Goal: Answer question/provide support: Share knowledge or assist other users

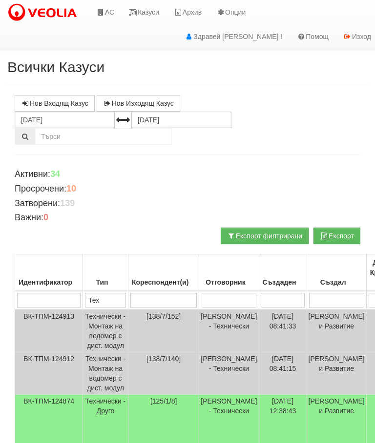
select select "2"
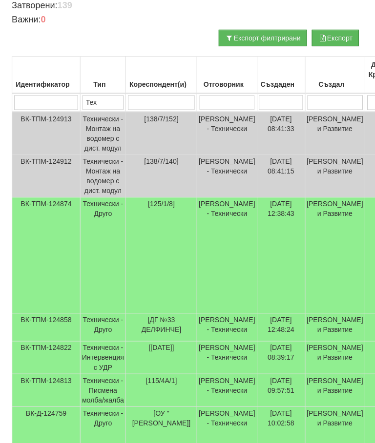
scroll to position [198, 0]
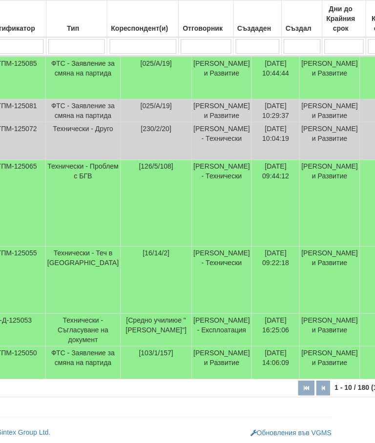
scroll to position [438, 37]
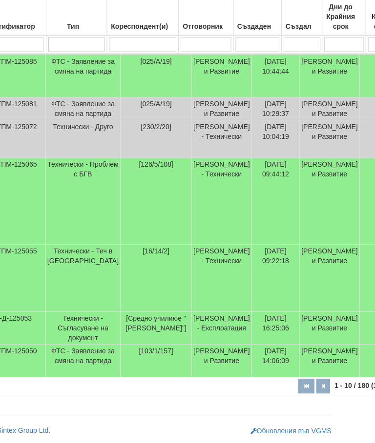
click at [144, 45] on input "search" at bounding box center [142, 46] width 66 height 15
type input "12"
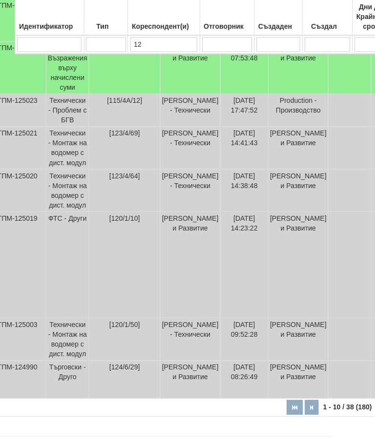
type input "12т"
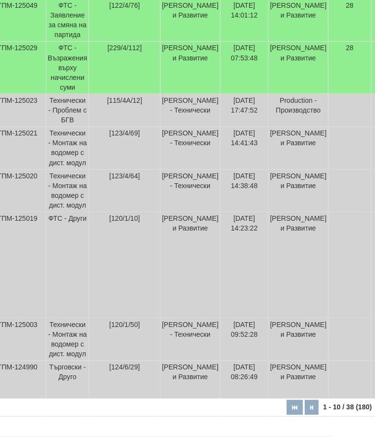
scroll to position [88, 35]
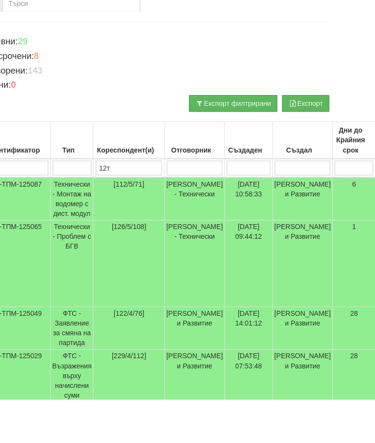
type input "12т"
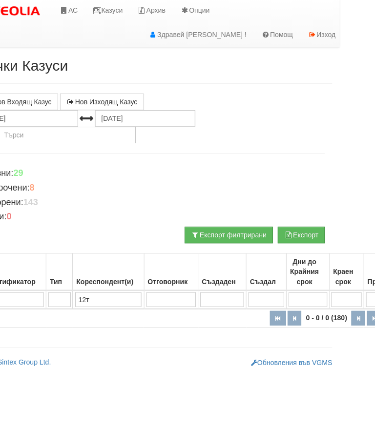
scroll to position [0, 0]
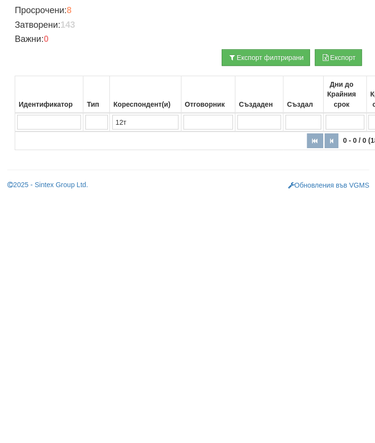
type input "12"
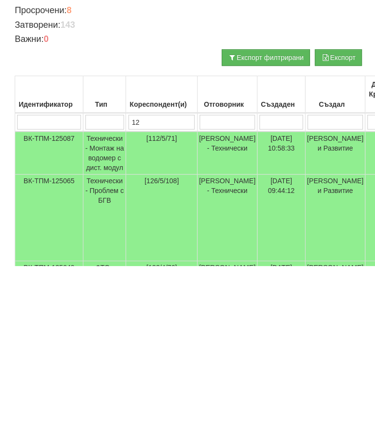
type input "125"
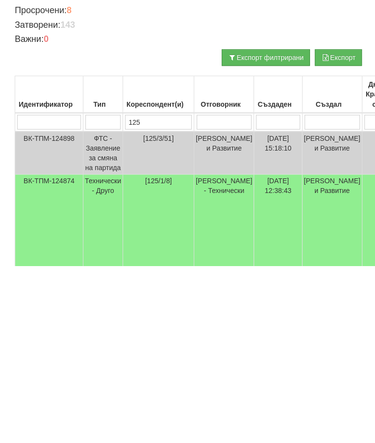
type input "125"
click at [209, 353] on td "[PERSON_NAME] - Технически" at bounding box center [222, 411] width 59 height 116
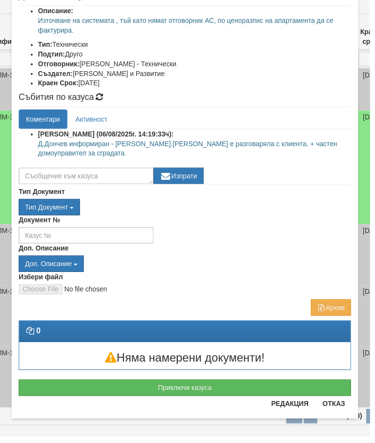
scroll to position [134, 0]
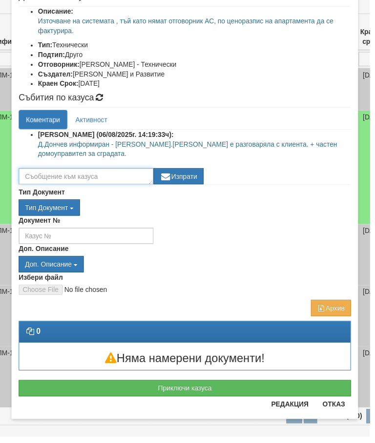
click at [113, 181] on textarea at bounding box center [87, 179] width 137 height 17
type textarea "Чакаме обаждане"
click at [191, 176] on button "Изпрати" at bounding box center [181, 179] width 51 height 17
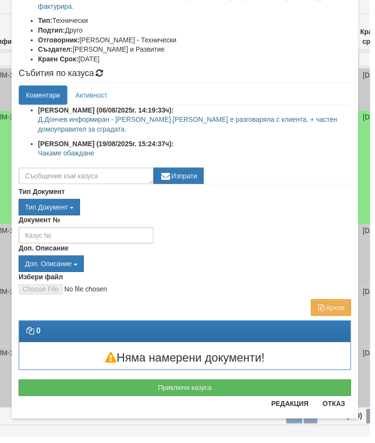
scroll to position [158, 0]
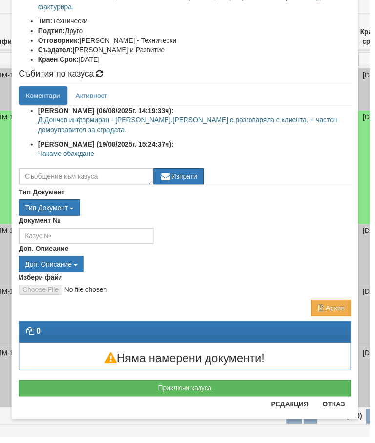
click at [345, 417] on button "Отказ" at bounding box center [338, 410] width 35 height 16
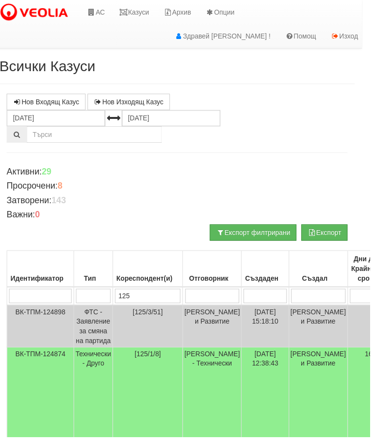
scroll to position [0, 0]
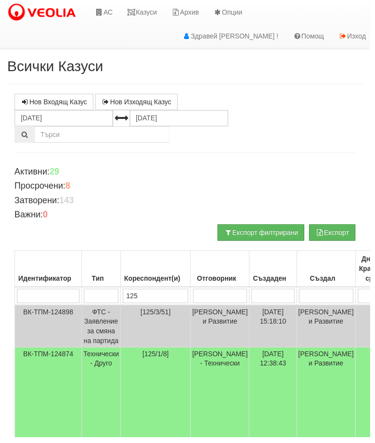
click at [164, 299] on input "125" at bounding box center [157, 300] width 66 height 15
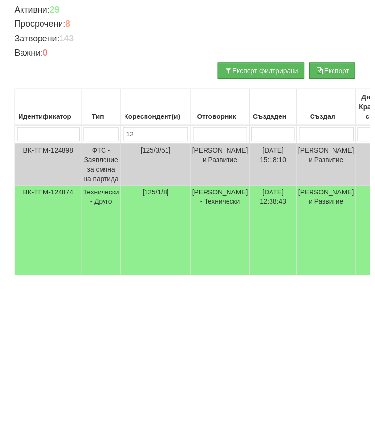
type input "1"
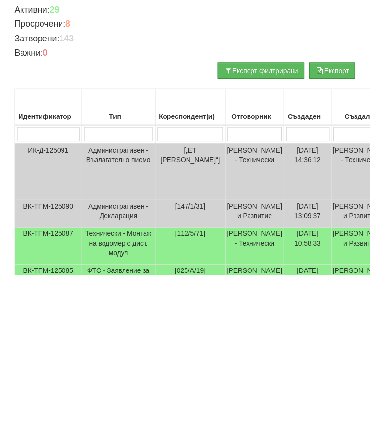
click at [251, 293] on input "search" at bounding box center [257, 300] width 55 height 15
type input "П"
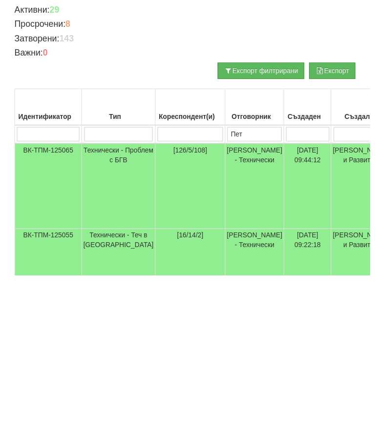
type input "Петъ"
type input "Петър"
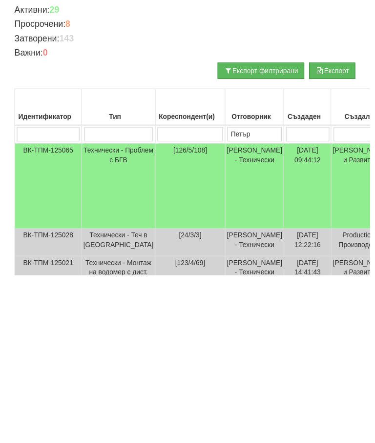
type input "Петър"
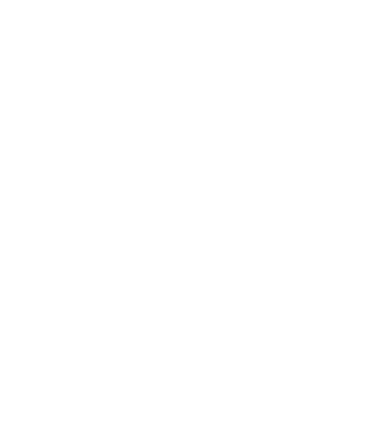
scroll to position [286, 0]
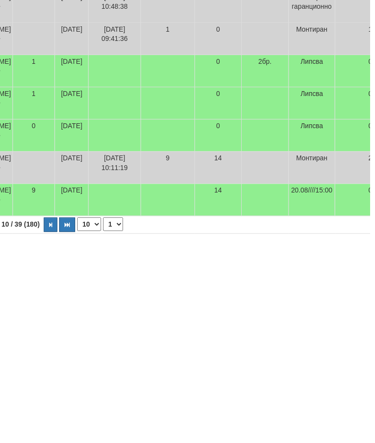
type input "Петър"
click at [292, 236] on td "Липсва" at bounding box center [315, 252] width 47 height 33
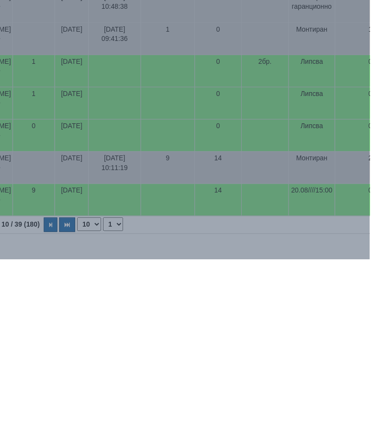
scroll to position [467, 382]
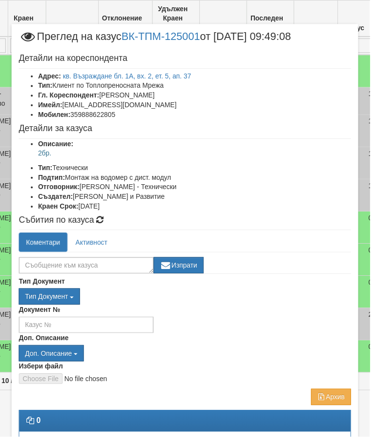
click at [189, 73] on link "кв. Възраждане бл. 1А, вх. 2, ет. 5, ап. 37" at bounding box center [129, 77] width 130 height 8
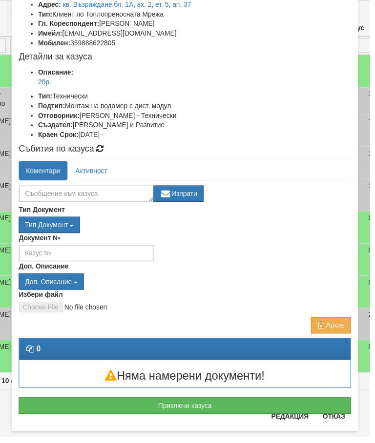
scroll to position [78, 0]
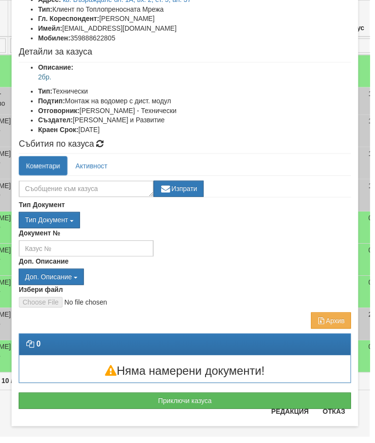
click at [341, 425] on button "Отказ" at bounding box center [338, 418] width 35 height 16
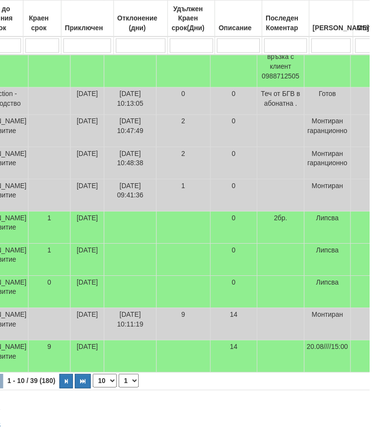
scroll to position [534, 367]
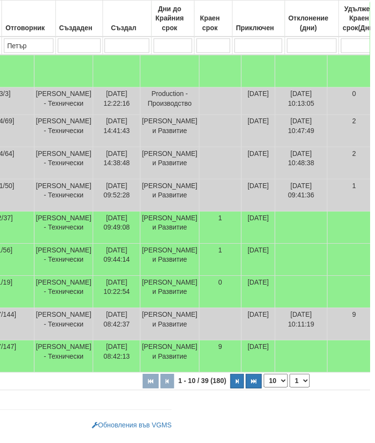
click at [233, 394] on button "button" at bounding box center [240, 386] width 14 height 15
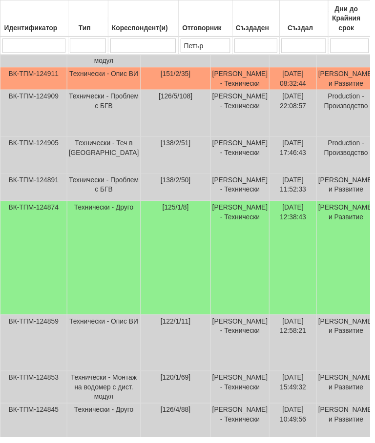
scroll to position [308, 15]
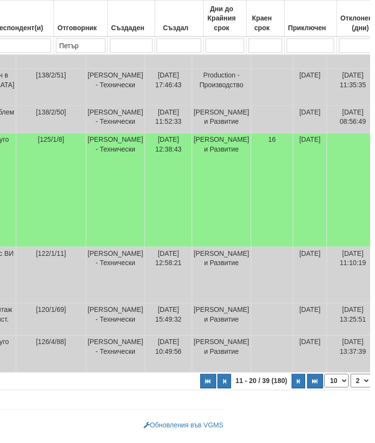
click at [296, 394] on button "button" at bounding box center [303, 386] width 14 height 15
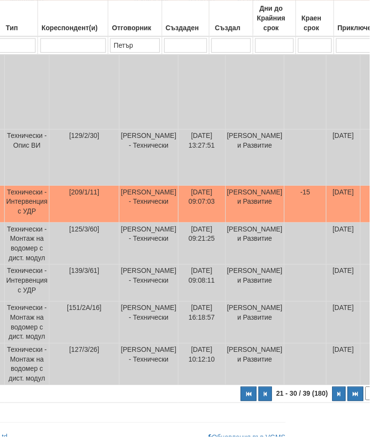
scroll to position [402, 76]
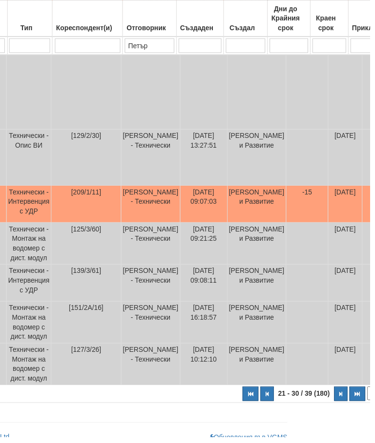
click at [338, 399] on button "button" at bounding box center [345, 399] width 14 height 15
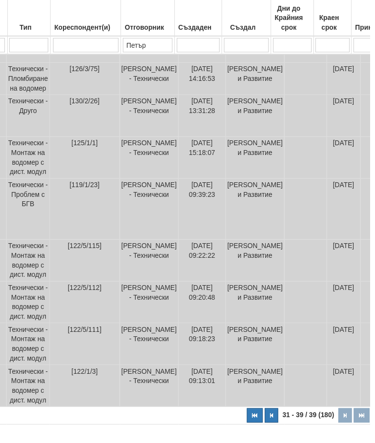
scroll to position [361, 76]
click at [274, 425] on icon "button" at bounding box center [275, 422] width 3 height 5
select select "3"
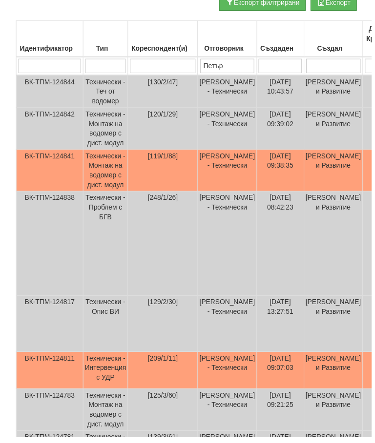
scroll to position [234, 0]
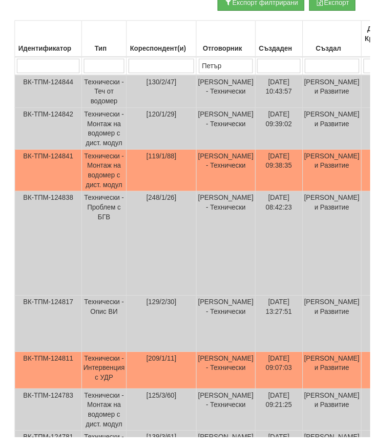
click at [297, 182] on td "[DATE] 09:38:35" at bounding box center [282, 173] width 48 height 42
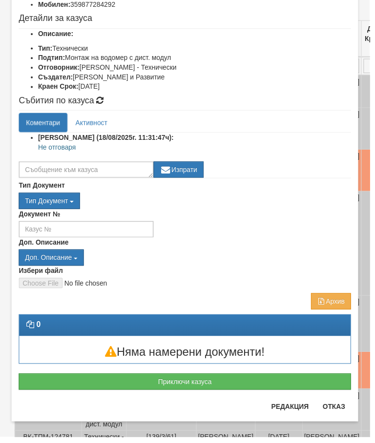
scroll to position [112, 0]
click at [337, 416] on button "Отказ" at bounding box center [338, 413] width 35 height 16
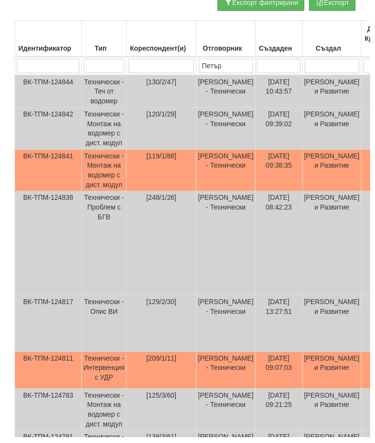
click at [175, 63] on input "search" at bounding box center [163, 66] width 66 height 15
type input "12"
select select "1"
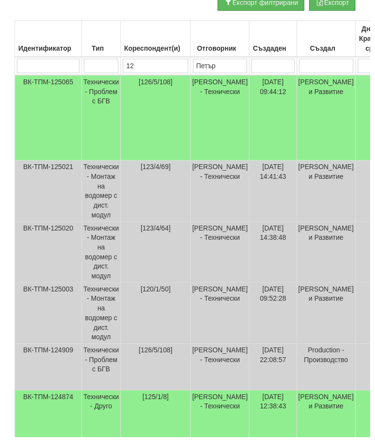
type input "125"
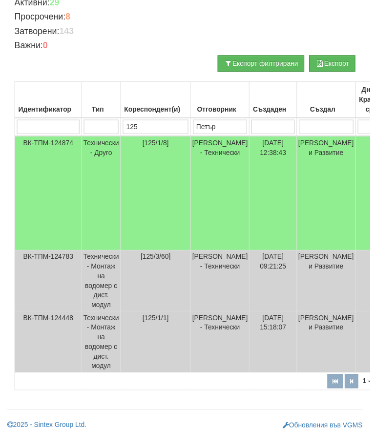
scroll to position [164, 0]
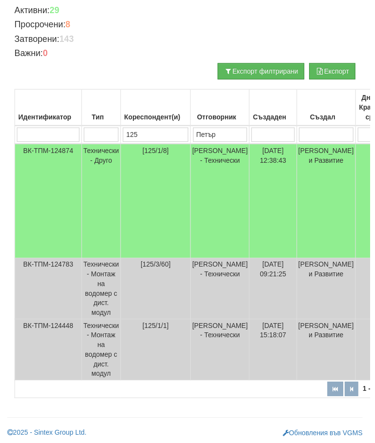
type input "125"
click at [220, 203] on td "[PERSON_NAME] - Технически" at bounding box center [222, 204] width 59 height 116
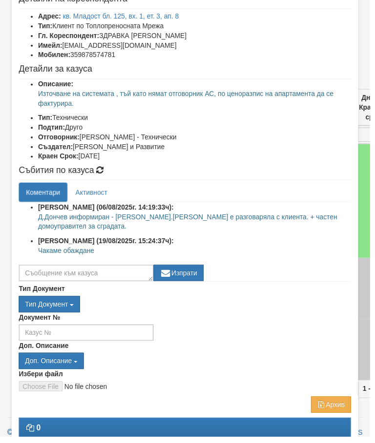
scroll to position [61, 0]
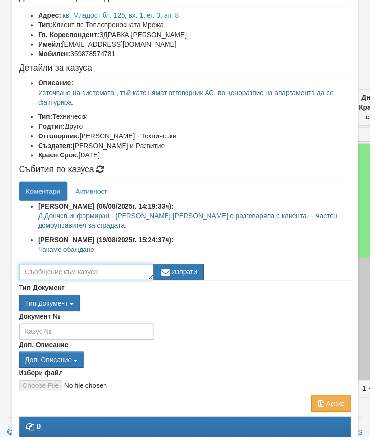
click at [130, 273] on textarea at bounding box center [87, 276] width 137 height 17
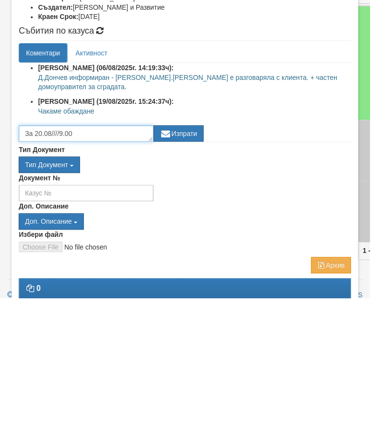
type textarea "За 20.08////9.00"
click at [189, 268] on button "Изпрати" at bounding box center [181, 276] width 51 height 17
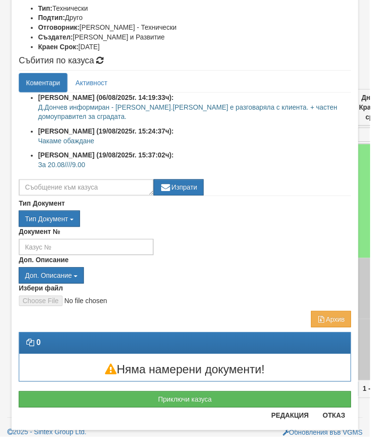
scroll to position [173, 0]
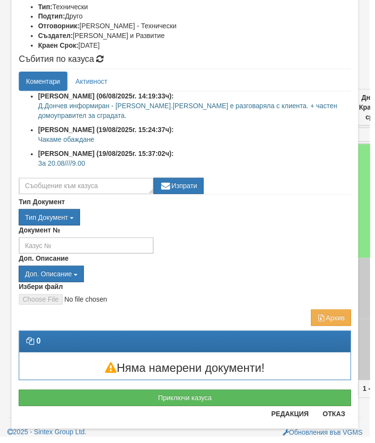
click at [342, 424] on button "Отказ" at bounding box center [338, 420] width 35 height 16
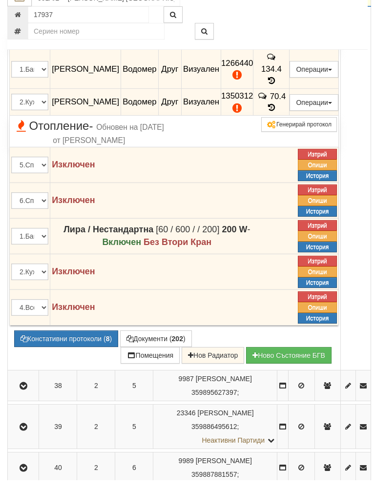
scroll to position [787, 0]
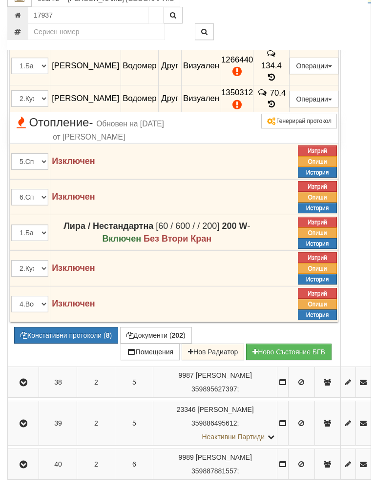
click at [74, 336] on button "Констативни протоколи ( 8 )" at bounding box center [66, 344] width 104 height 17
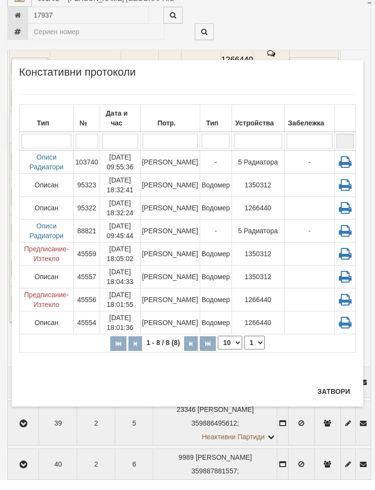
click at [339, 393] on button "Затвори" at bounding box center [333, 401] width 44 height 16
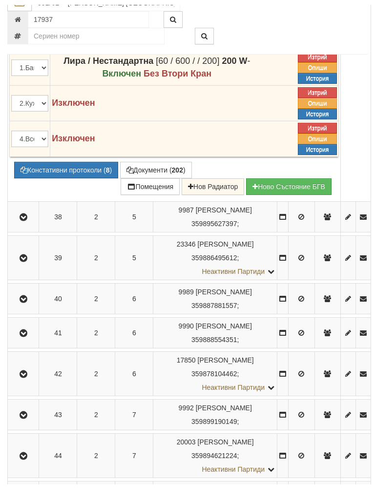
scroll to position [958, 0]
